Goal: Book appointment/travel/reservation

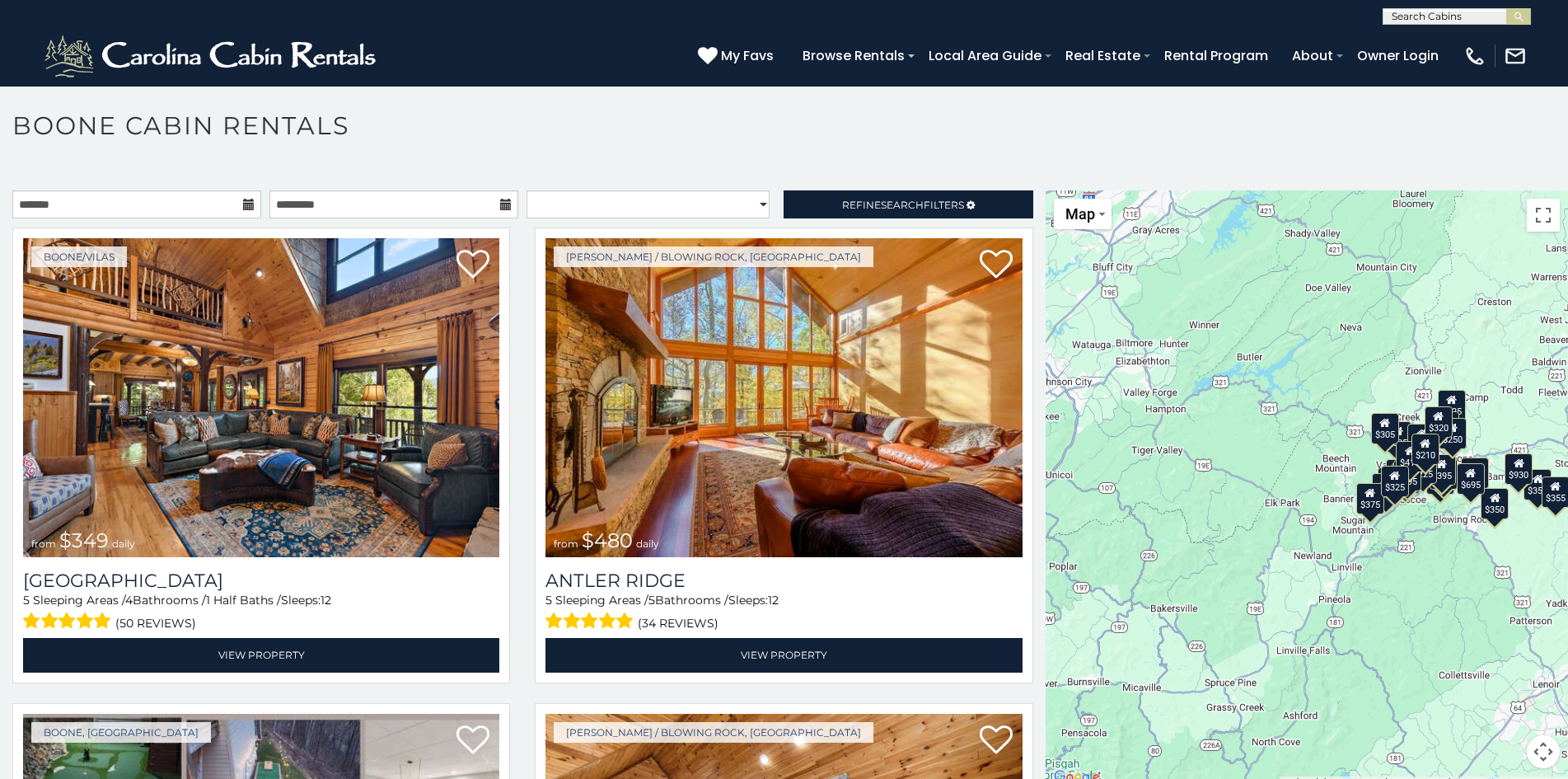
scroll to position [9, 0]
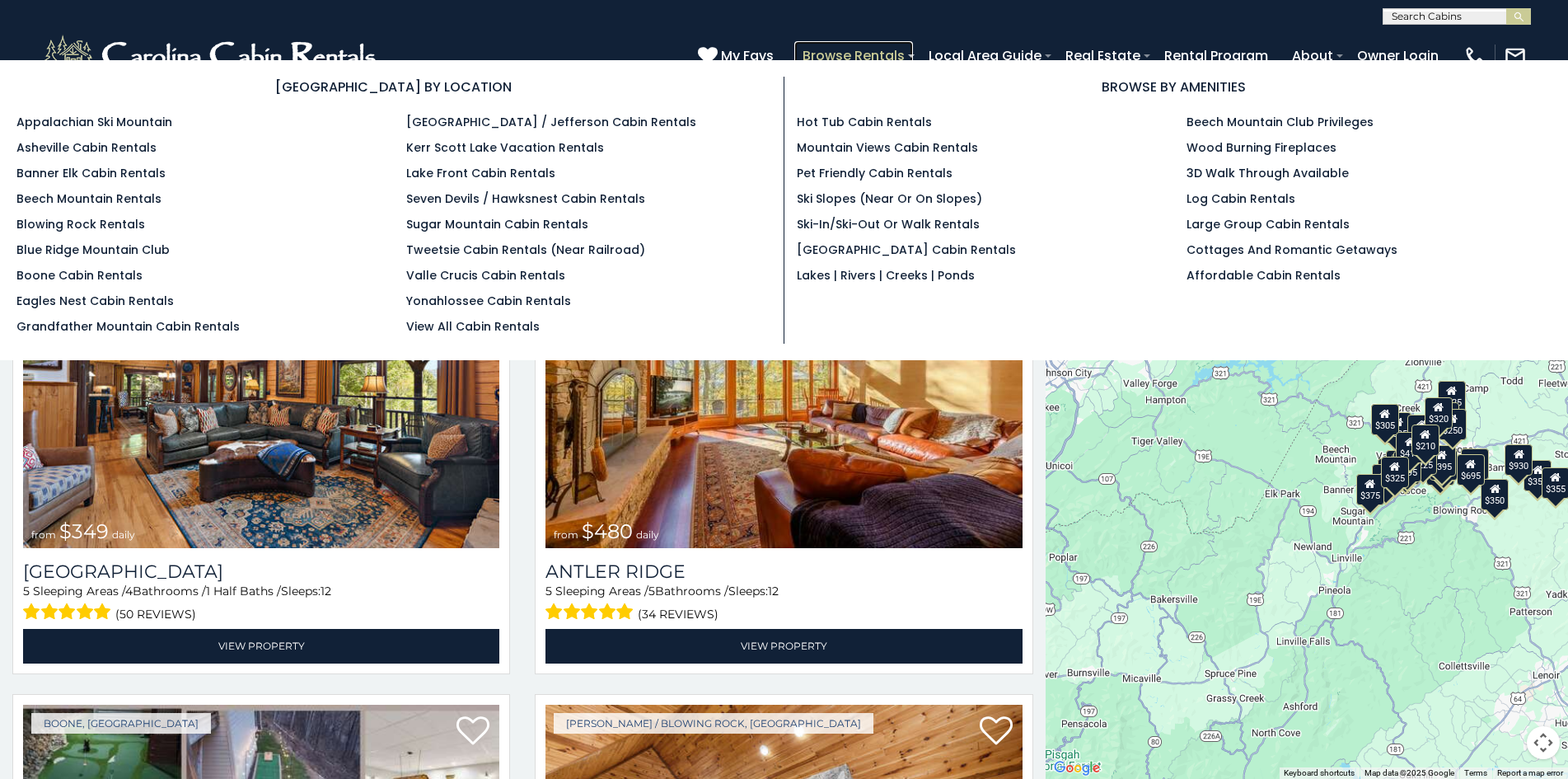
click at [823, 50] on link "Browse Rentals" at bounding box center [853, 55] width 119 height 28
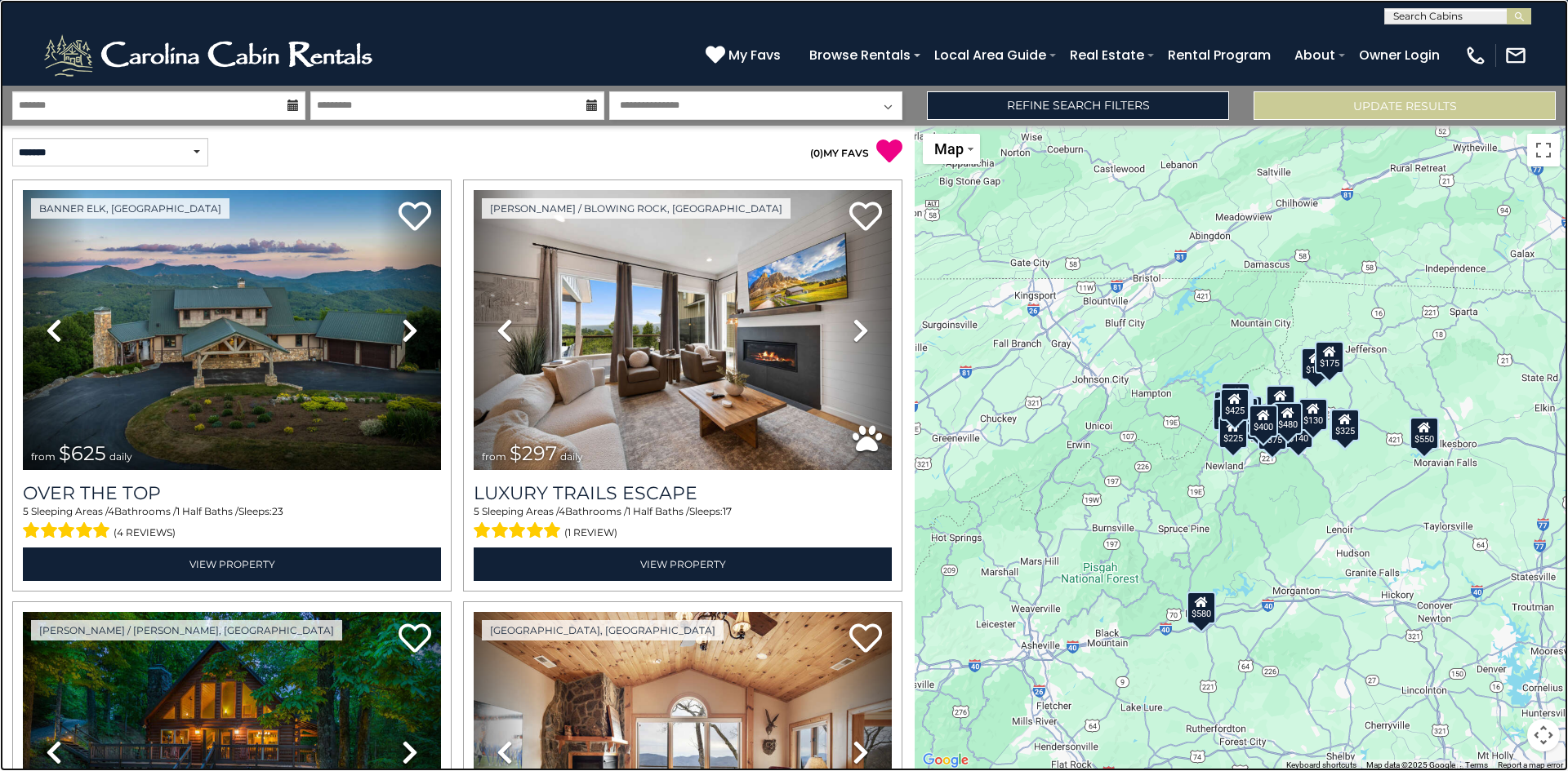
click at [308, 139] on link at bounding box center [784, 385] width 1568 height 771
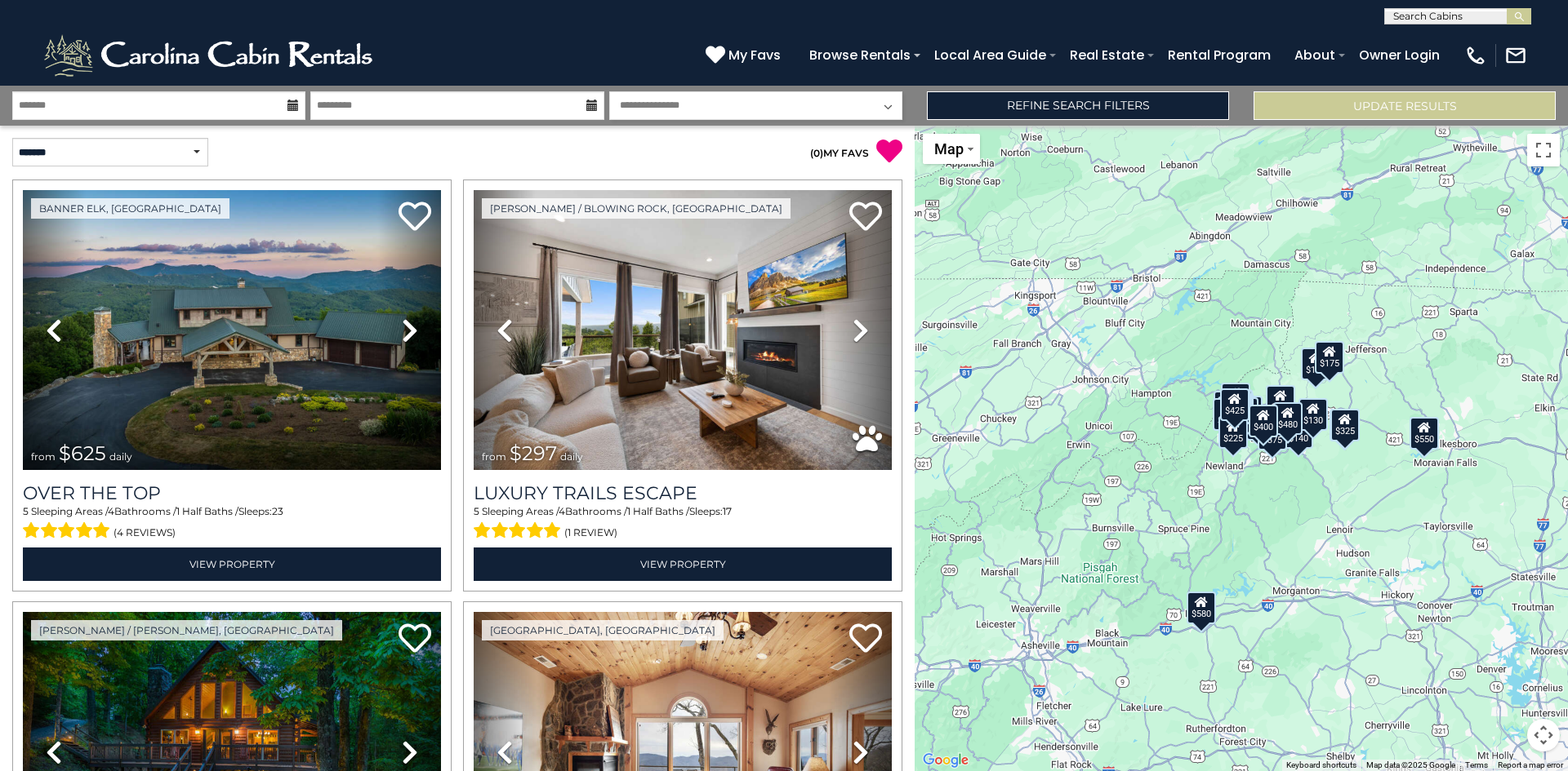
scroll to position [482, 0]
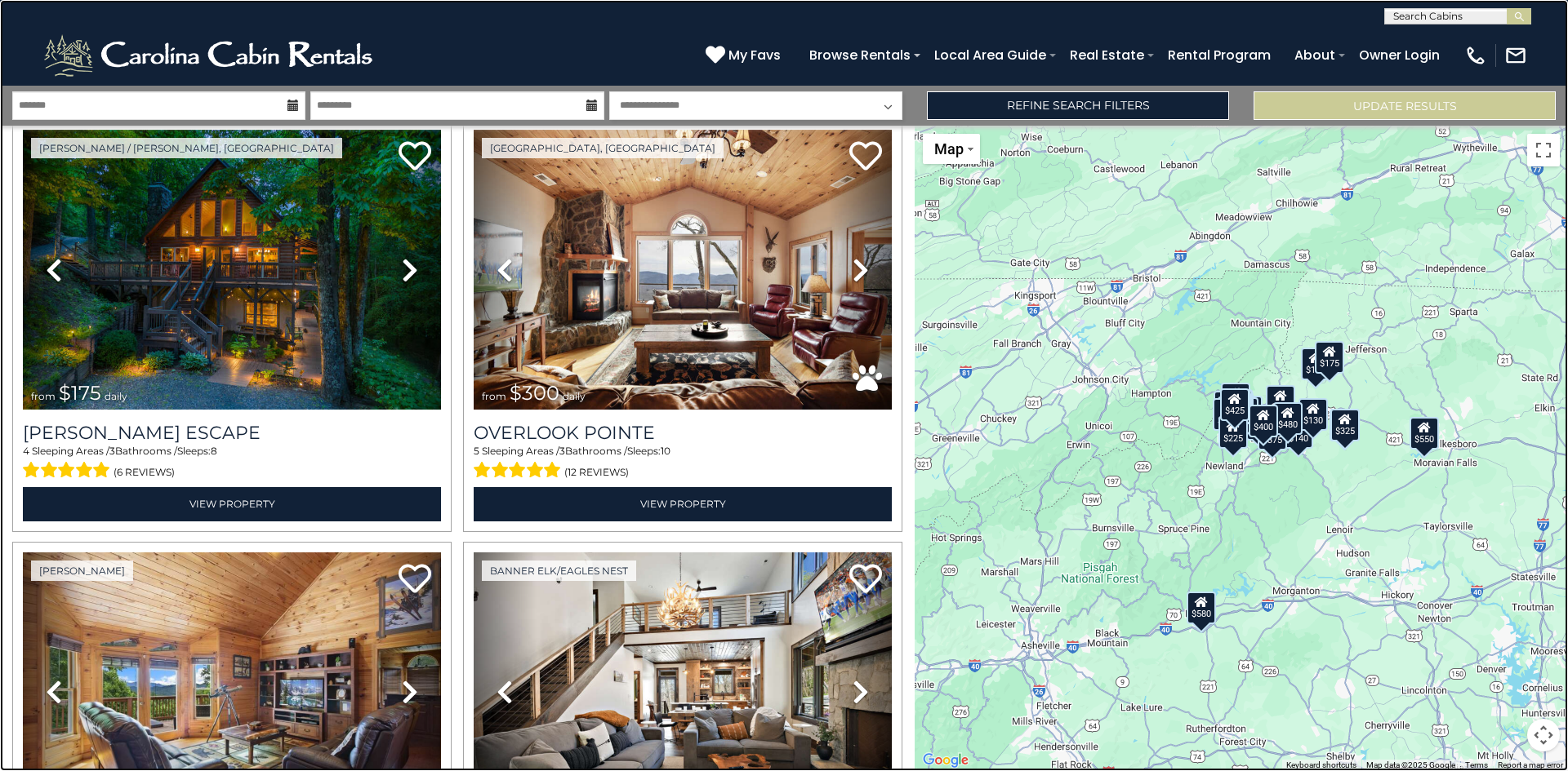
click at [1370, 48] on link at bounding box center [784, 385] width 1568 height 771
click at [292, 268] on link at bounding box center [784, 385] width 1568 height 771
